Goal: Task Accomplishment & Management: Manage account settings

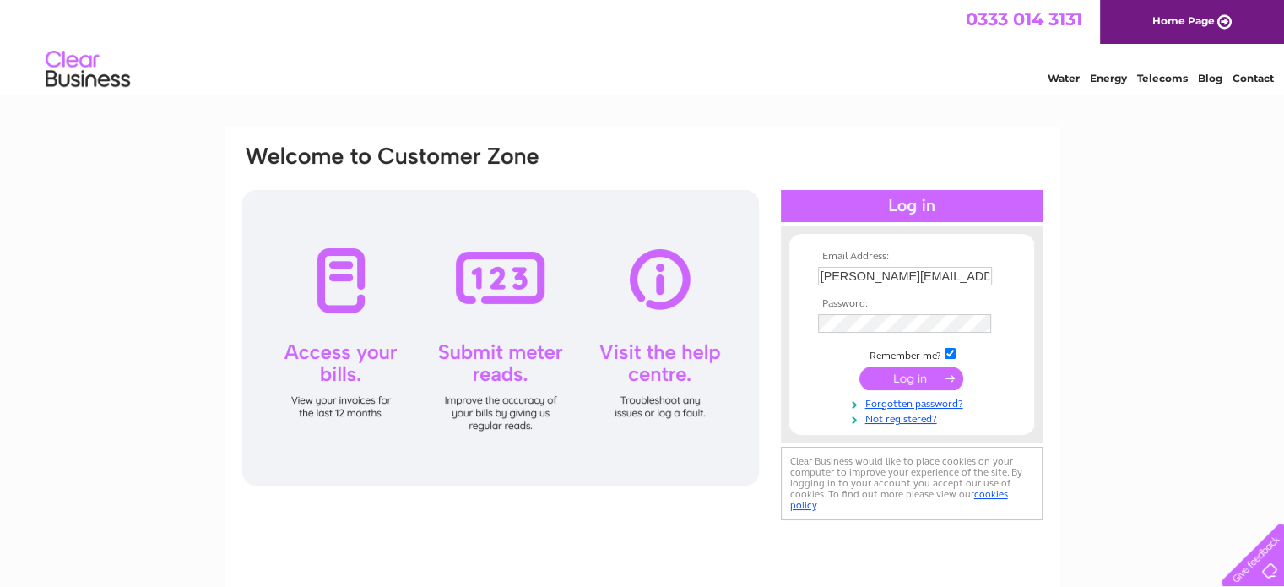
click at [966, 273] on input "[PERSON_NAME][EMAIL_ADDRESS][DOMAIN_NAME]" at bounding box center [905, 276] width 174 height 19
type input "[EMAIL_ADDRESS][DOMAIN_NAME]"
click at [922, 367] on input "submit" at bounding box center [911, 378] width 104 height 24
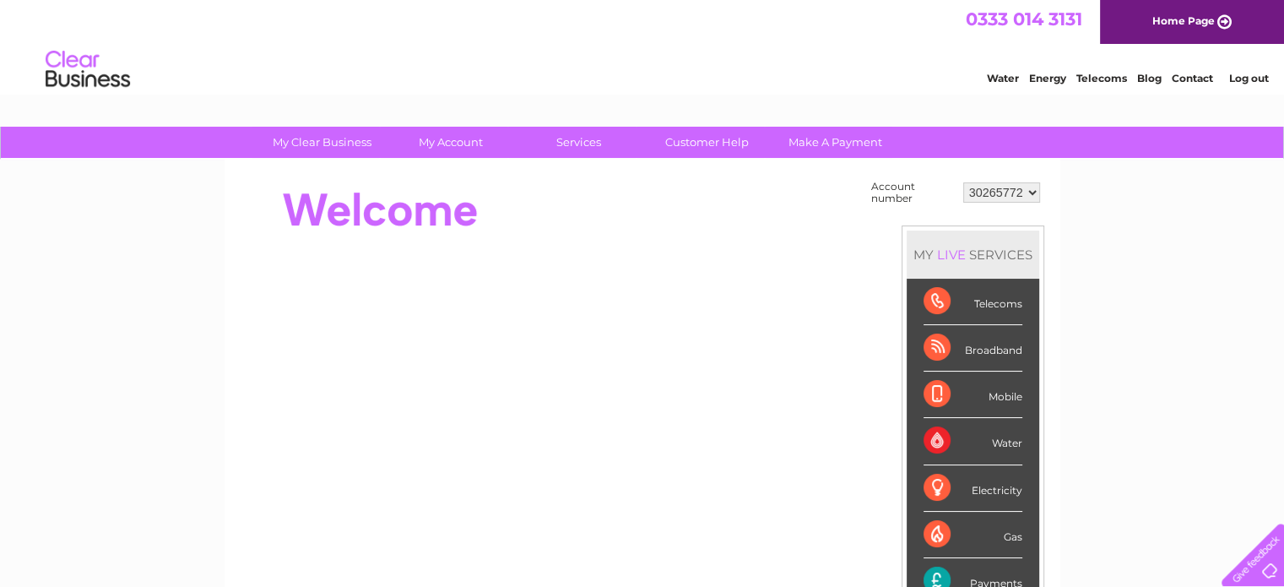
click at [1030, 189] on select "30265772" at bounding box center [1001, 192] width 77 height 20
